Goal: Use online tool/utility: Utilize a website feature to perform a specific function

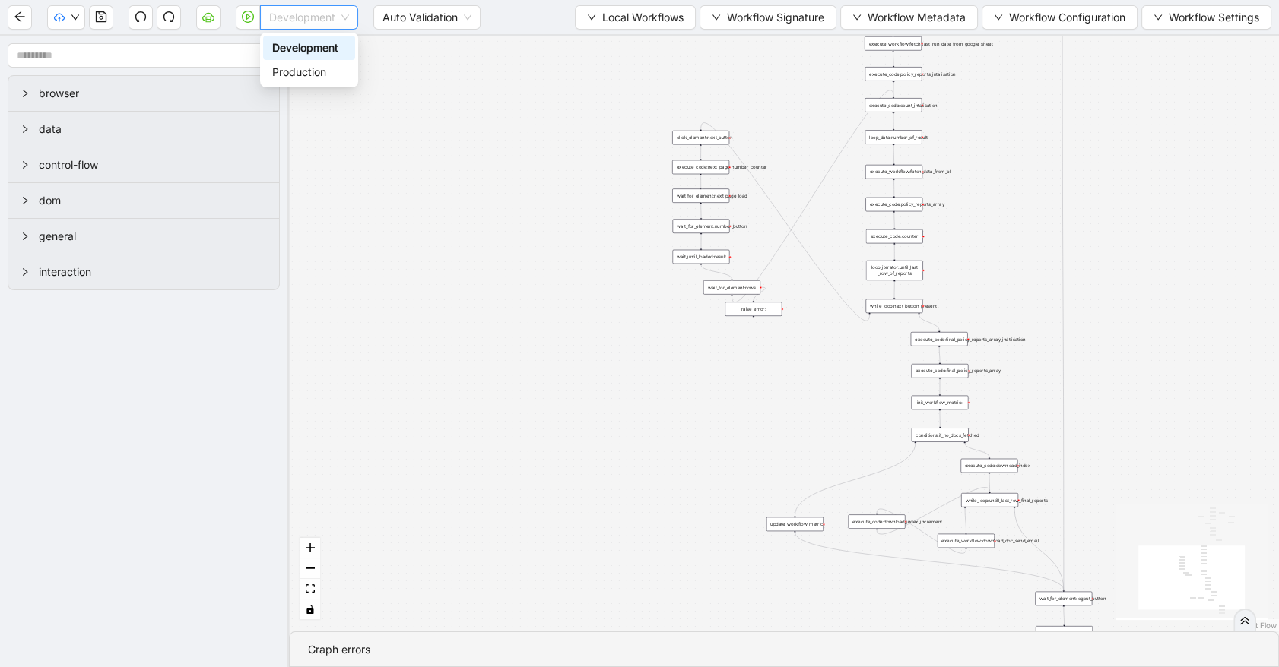
drag, startPoint x: 349, startPoint y: 23, endPoint x: 339, endPoint y: 30, distance: 12.5
click at [347, 23] on div "Development" at bounding box center [309, 17] width 98 height 24
click at [328, 71] on div "Production" at bounding box center [309, 72] width 74 height 17
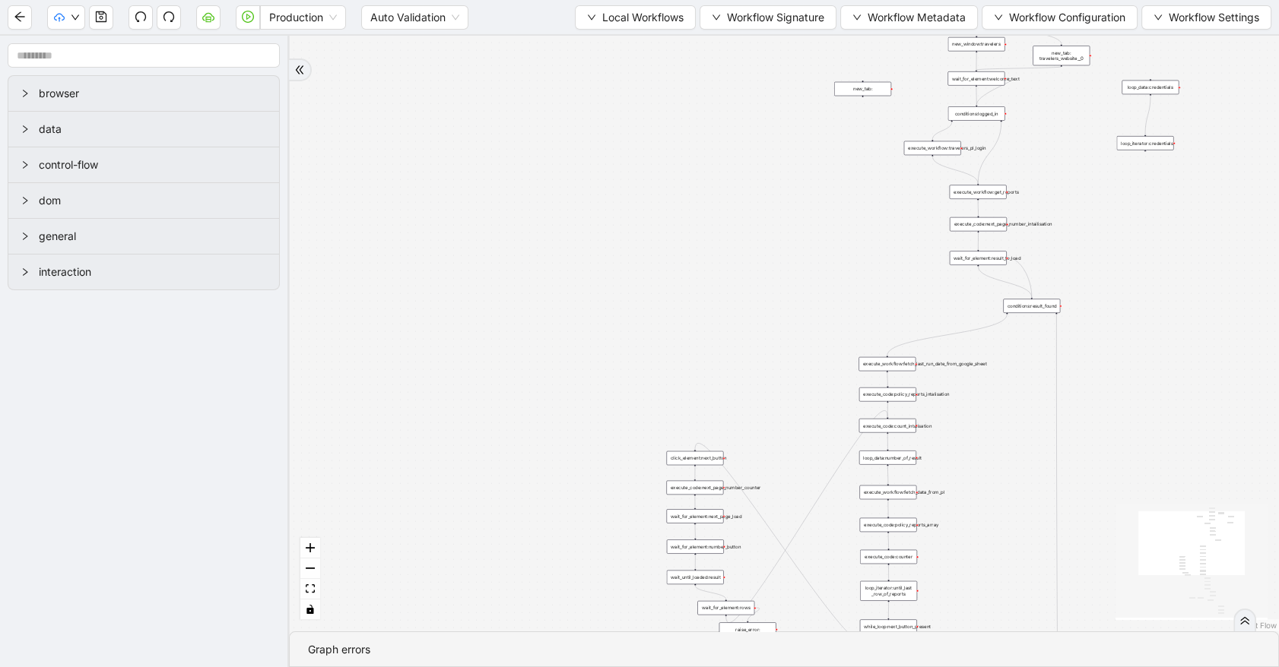
drag, startPoint x: 445, startPoint y: 152, endPoint x: 439, endPoint y: 474, distance: 322.4
click at [439, 474] on div "trigger execute_workflow:travelers_pl_login execute_workflow:get_reports execut…" at bounding box center [784, 334] width 990 height 596
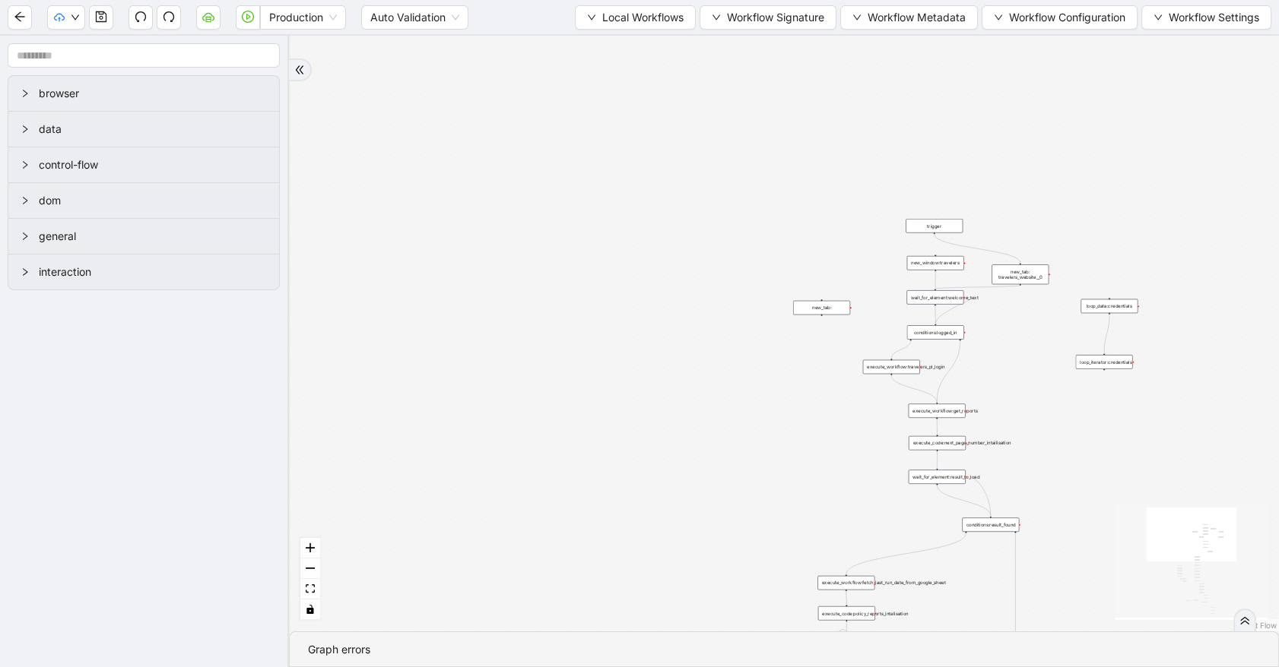
drag, startPoint x: 534, startPoint y: 208, endPoint x: 496, endPoint y: 417, distance: 211.7
click at [496, 417] on div "trigger execute_workflow:travelers_pl_login execute_workflow:get_reports execut…" at bounding box center [784, 334] width 990 height 596
click at [242, 22] on icon "play-circle" at bounding box center [248, 17] width 12 height 12
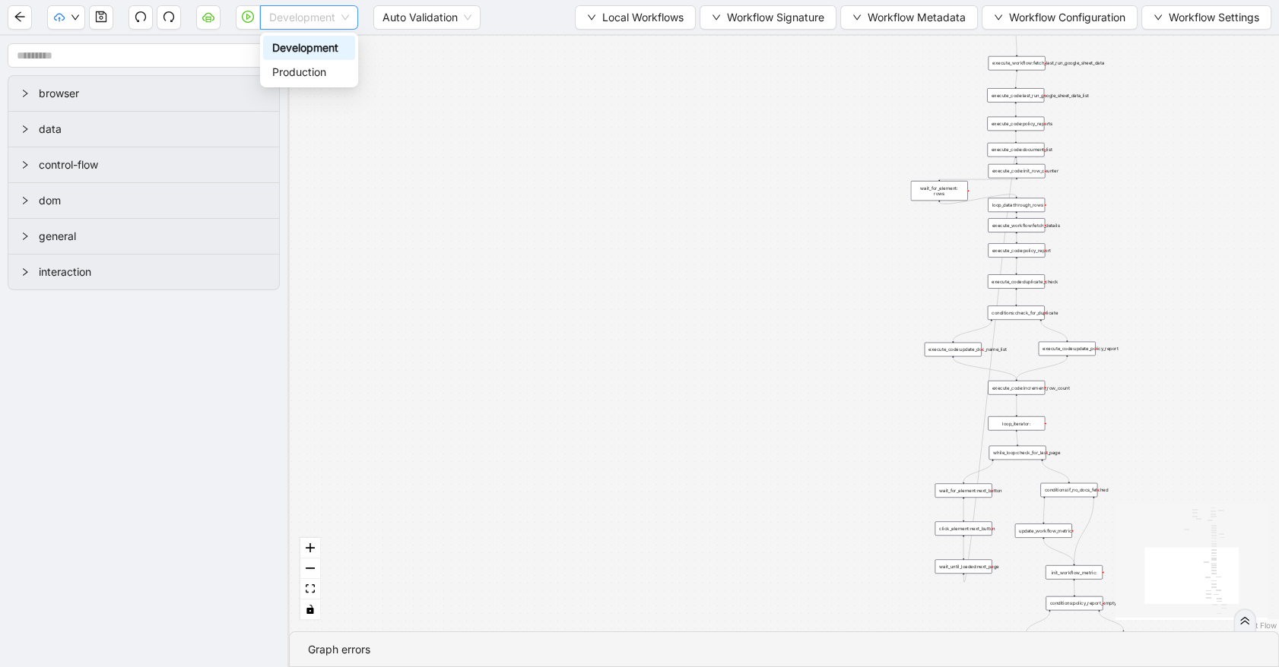
click at [326, 20] on span "Development" at bounding box center [309, 17] width 80 height 23
click at [327, 73] on div "Production" at bounding box center [309, 72] width 74 height 17
click at [246, 21] on icon "play-circle" at bounding box center [248, 17] width 12 height 12
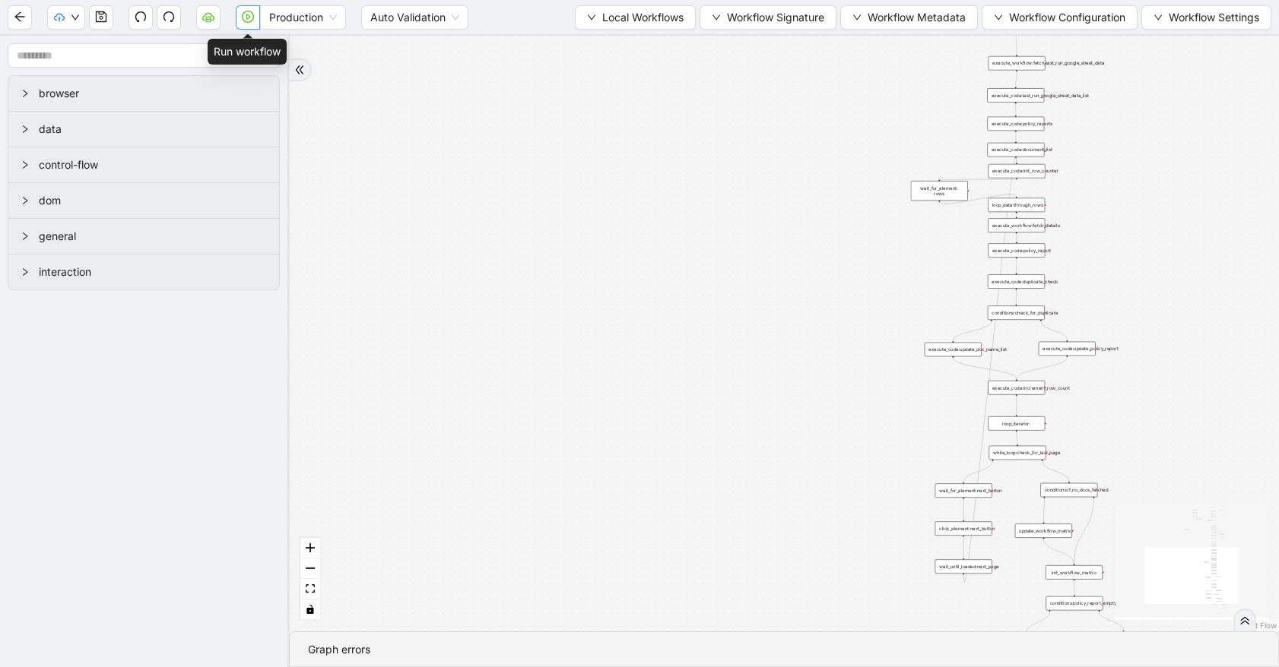
click at [240, 18] on button "button" at bounding box center [248, 17] width 24 height 24
